Goal: Find specific page/section

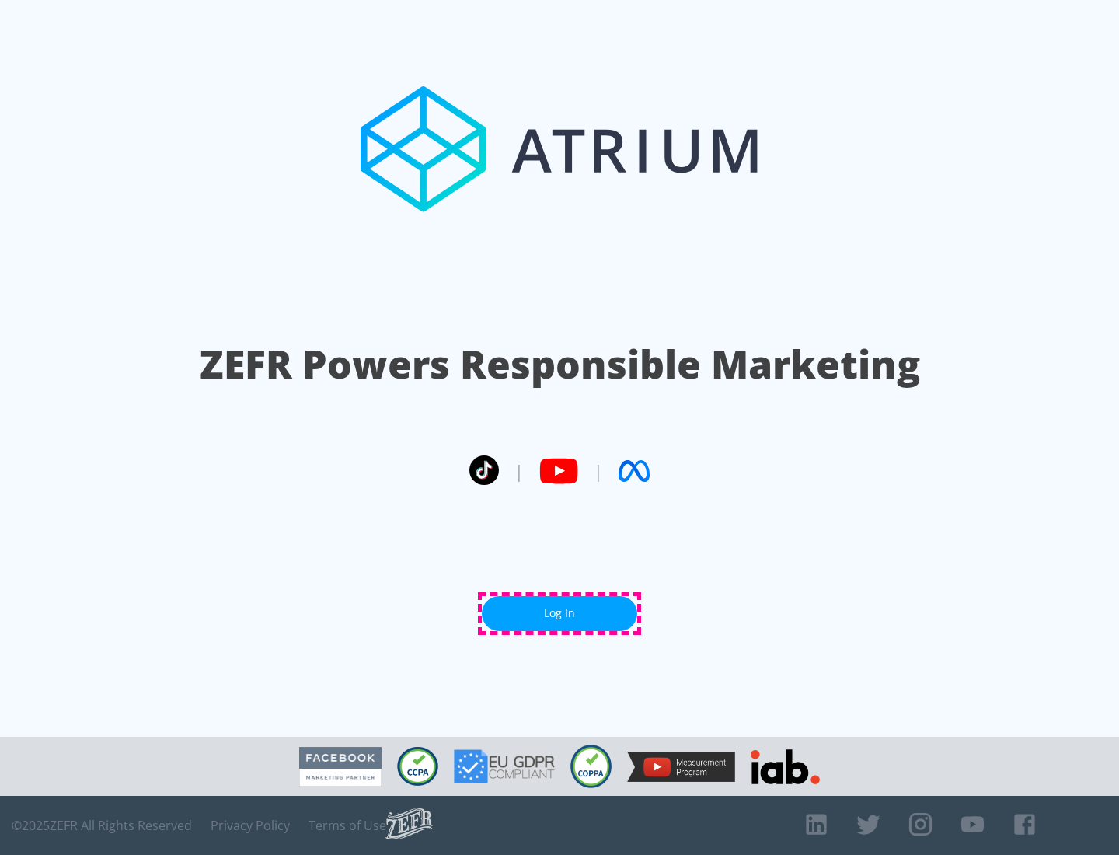
click at [559, 613] on link "Log In" at bounding box center [559, 613] width 155 height 35
